Goal: Task Accomplishment & Management: Use online tool/utility

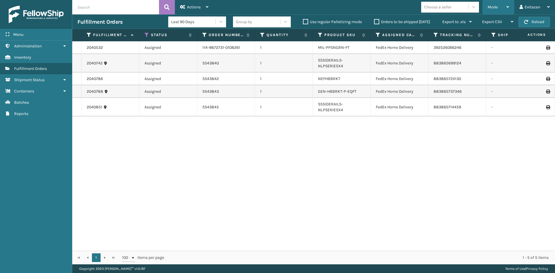
click at [511, 8] on div "Mode Regular Mode Picking Mode Labeling Mode Exit Scan Mode" at bounding box center [499, 7] width 32 height 14
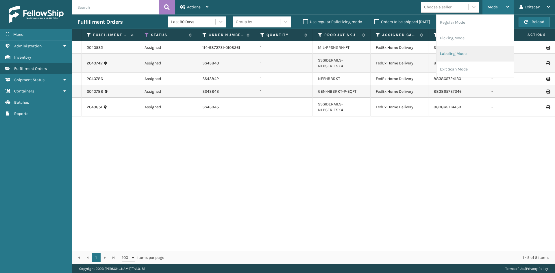
click at [471, 55] on li "Labeling Mode" at bounding box center [476, 54] width 78 height 16
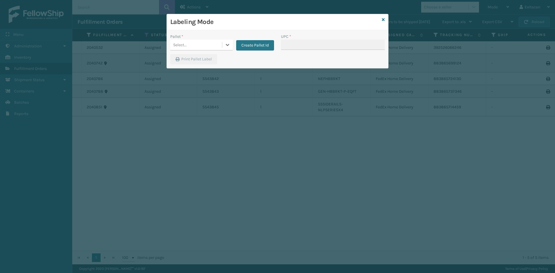
click at [197, 42] on div "Select..." at bounding box center [196, 45] width 52 height 10
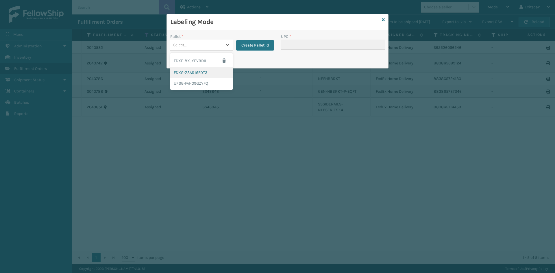
click at [192, 73] on div "FDXG-Z3AR16FDT3" at bounding box center [201, 72] width 62 height 11
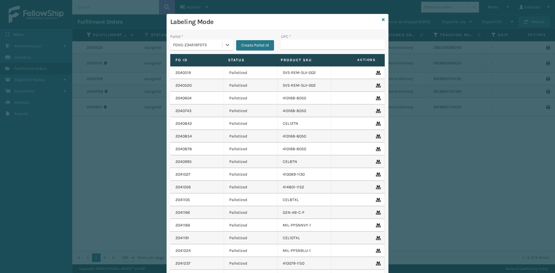
drag, startPoint x: 319, startPoint y: 35, endPoint x: 319, endPoint y: 41, distance: 5.8
click at [319, 40] on div "UPC *" at bounding box center [333, 42] width 104 height 16
click at [319, 41] on input "UPC *" at bounding box center [333, 45] width 104 height 10
type input "SV3RMT"
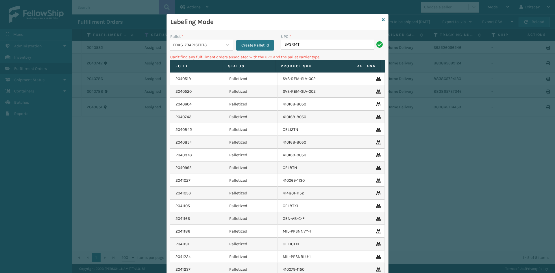
click at [189, 46] on div "FDXG-Z3AR16FDT3" at bounding box center [197, 45] width 49 height 6
click at [185, 82] on div "UPSG-FAH09GZYFQ" at bounding box center [201, 83] width 62 height 11
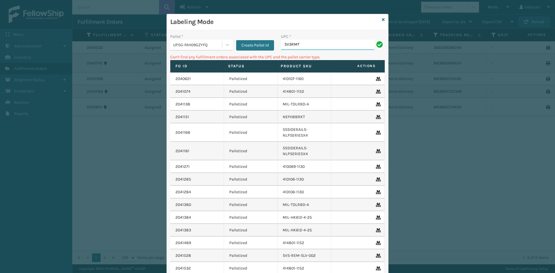
drag, startPoint x: 301, startPoint y: 40, endPoint x: 309, endPoint y: 48, distance: 11.5
click at [307, 47] on input "SV3RMT" at bounding box center [327, 45] width 93 height 10
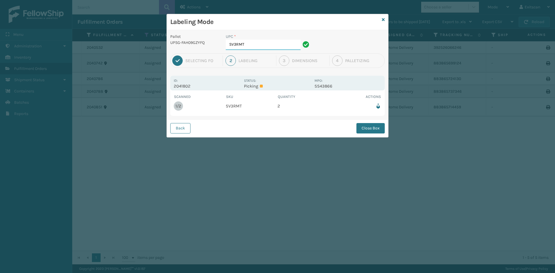
click at [284, 44] on input "SV3RMT" at bounding box center [263, 45] width 75 height 10
click at [371, 130] on button "Close Box" at bounding box center [371, 128] width 28 height 10
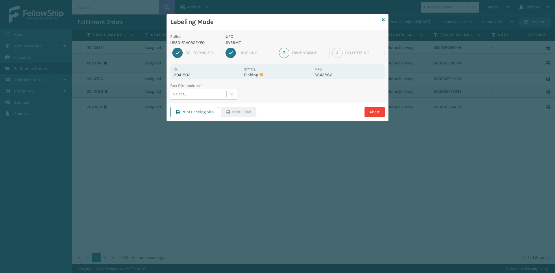
drag, startPoint x: 203, startPoint y: 97, endPoint x: 203, endPoint y: 102, distance: 4.0
click at [203, 102] on div "Box Dimensions * Select..." at bounding box center [278, 93] width 222 height 21
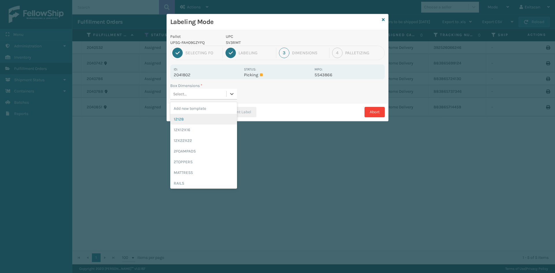
click at [201, 122] on div "12128" at bounding box center [203, 119] width 67 height 11
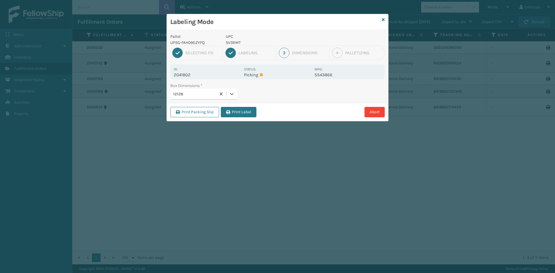
click at [247, 110] on button "Print Label" at bounding box center [239, 112] width 36 height 10
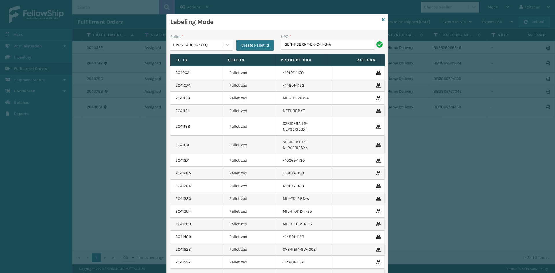
type input "GEN-HBBRKT-EK-C-H-B-A"
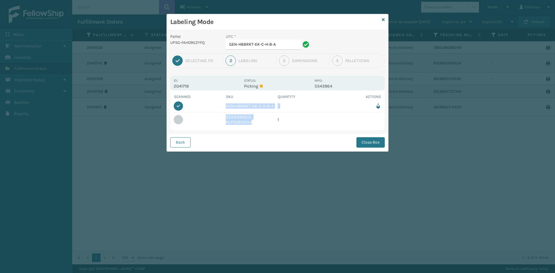
drag, startPoint x: 244, startPoint y: 118, endPoint x: 209, endPoint y: 110, distance: 35.9
click at [209, 110] on tbody "1/1 GEN-HBBRKT-EK-C-H-B-A 1 SSSIDERAILS-NLPSERIESX4 1" at bounding box center [278, 113] width 208 height 27
click at [242, 118] on td "SSSIDERAILS-NLPSERIESX4" at bounding box center [252, 120] width 52 height 14
click at [257, 126] on td "SSSIDERAILS-NLPSERIESX4" at bounding box center [252, 120] width 52 height 14
click at [257, 124] on td "SSSIDERAILS-NLPSERIESX4" at bounding box center [252, 120] width 52 height 14
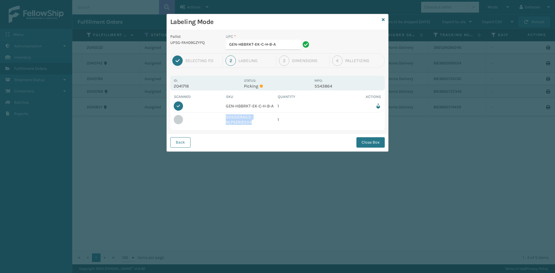
drag, startPoint x: 254, startPoint y: 124, endPoint x: 240, endPoint y: 121, distance: 13.9
click at [227, 117] on td "SSSIDERAILS-NLPSERIESX4" at bounding box center [252, 120] width 52 height 14
copy td "SSSIDERAILS-NLPSERIESX4"
drag, startPoint x: 291, startPoint y: 46, endPoint x: 86, endPoint y: 58, distance: 204.6
click at [81, 56] on div "Labeling Mode Pallet UPSG-FAH09GZYFQ UPC * GEN-HBBRKT-EK-C-H-B-A 1 Selecting FO…" at bounding box center [277, 136] width 555 height 273
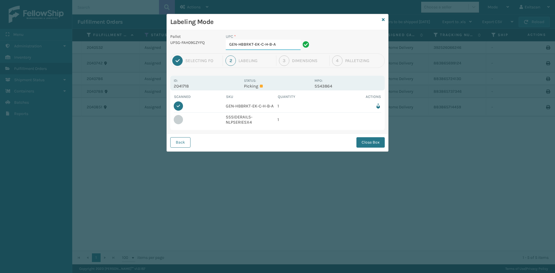
paste input "SSSIDERAILS-NLPSERIESX4"
type input "SSSIDERAILS-NLPSERIESX4"
click at [366, 141] on button "Close Box" at bounding box center [371, 142] width 28 height 10
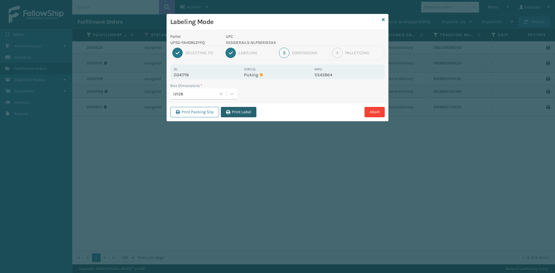
click at [236, 113] on button "Print Label" at bounding box center [239, 112] width 36 height 10
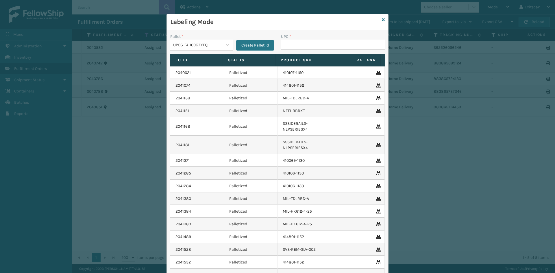
click at [309, 45] on input "UPC *" at bounding box center [333, 45] width 104 height 10
type input "NEFHBBRKT"
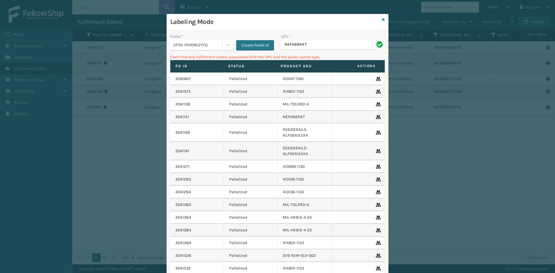
drag, startPoint x: 202, startPoint y: 53, endPoint x: 205, endPoint y: 46, distance: 7.4
click at [202, 52] on div "Pallet * UPSG-FAH09GZYFQ Create Pallet Id" at bounding box center [222, 44] width 111 height 21
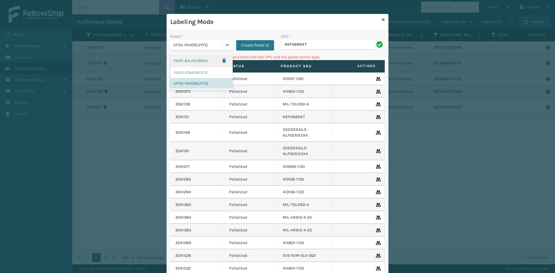
drag, startPoint x: 205, startPoint y: 46, endPoint x: 201, endPoint y: 55, distance: 9.5
click at [204, 48] on div "UPSG-FAH09GZYFQ" at bounding box center [197, 45] width 49 height 6
drag, startPoint x: 188, startPoint y: 72, endPoint x: 288, endPoint y: 55, distance: 101.1
click at [189, 71] on div "FDXG-Z3AR16FDT3" at bounding box center [201, 72] width 62 height 11
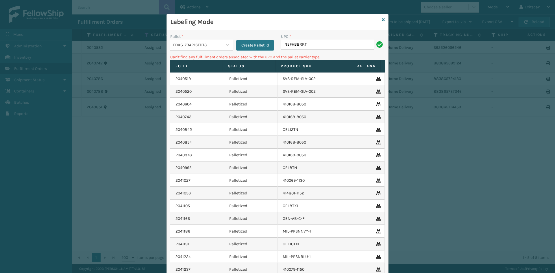
click at [316, 38] on div "UPC *" at bounding box center [333, 37] width 104 height 6
click at [321, 47] on input "NEFHBBRKT" at bounding box center [327, 45] width 93 height 10
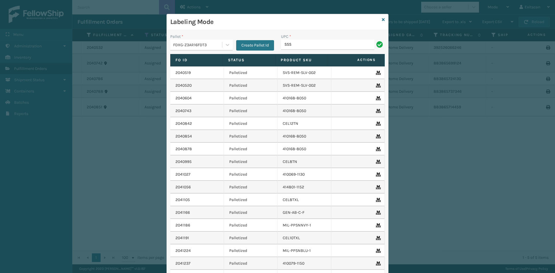
type input "SSSIDERAILS-NLPSERIESX4"
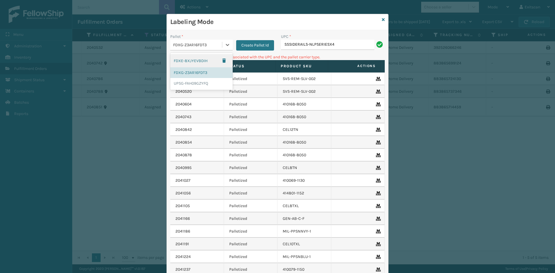
drag, startPoint x: 202, startPoint y: 40, endPoint x: 199, endPoint y: 63, distance: 23.2
click at [202, 40] on div "FDXG-Z3AR16FDT3" at bounding box center [196, 45] width 52 height 10
drag, startPoint x: 196, startPoint y: 83, endPoint x: 212, endPoint y: 71, distance: 19.3
click at [196, 82] on div "UPSG-FAH09GZYFQ" at bounding box center [201, 83] width 62 height 11
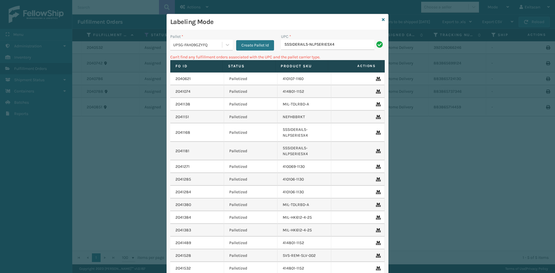
drag, startPoint x: 338, startPoint y: 53, endPoint x: 347, endPoint y: 50, distance: 9.2
click at [341, 52] on div "UPC * SSSIDERAILS-NLPSERIESX4" at bounding box center [333, 44] width 111 height 21
click at [347, 50] on input "SSSIDERAILS-NLPSERIESX4" at bounding box center [327, 45] width 93 height 10
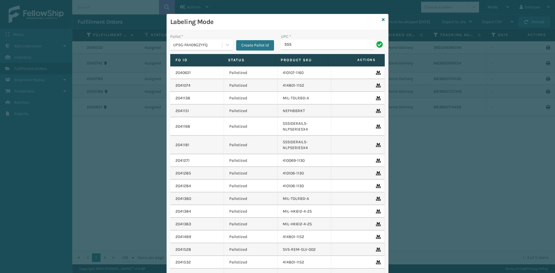
type input "SSSIDERAILS-NLPSERIESX4"
